Goal: Task Accomplishment & Management: Manage account settings

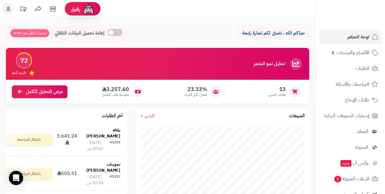
click at [343, 36] on link "لوحة التحكم" at bounding box center [350, 37] width 62 height 14
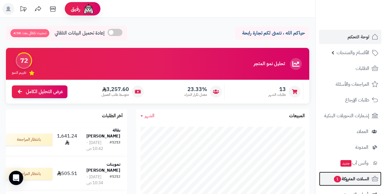
click at [337, 182] on span "1" at bounding box center [338, 178] width 8 height 7
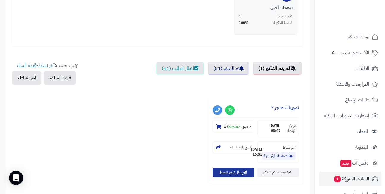
scroll to position [178, 0]
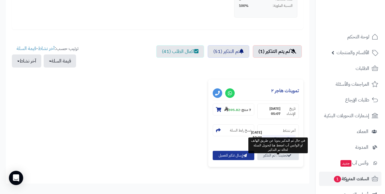
click at [277, 157] on link "تحديث : تم التذكير" at bounding box center [279, 155] width 42 height 9
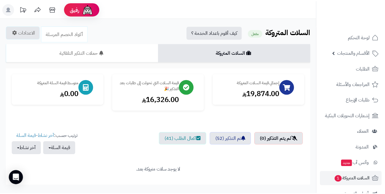
scroll to position [38, 0]
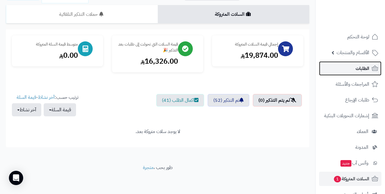
click at [356, 67] on span "الطلبات" at bounding box center [363, 68] width 14 height 8
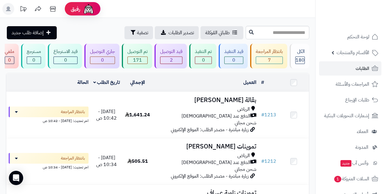
click at [160, 6] on header "رفيق ! الطلبات معالجة مكتمل إرجاع المنتجات العملاء المتواجدون الان 461 عملاء من…" at bounding box center [192, 9] width 385 height 18
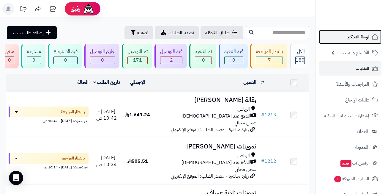
click at [343, 35] on link "لوحة التحكم" at bounding box center [350, 37] width 62 height 14
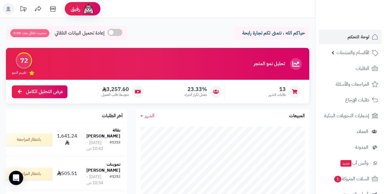
click at [153, 12] on header "رفيق ! الطلبات معالجة مكتمل إرجاع المنتجات العملاء المتواجدون الان 461 عملاء من…" at bounding box center [192, 9] width 385 height 18
